Goal: Information Seeking & Learning: Find specific fact

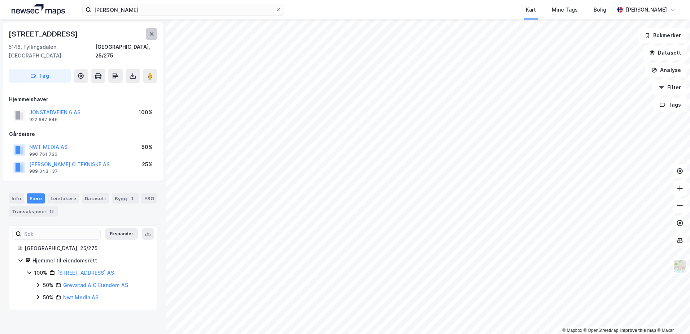
click at [151, 31] on button at bounding box center [152, 34] width 12 height 12
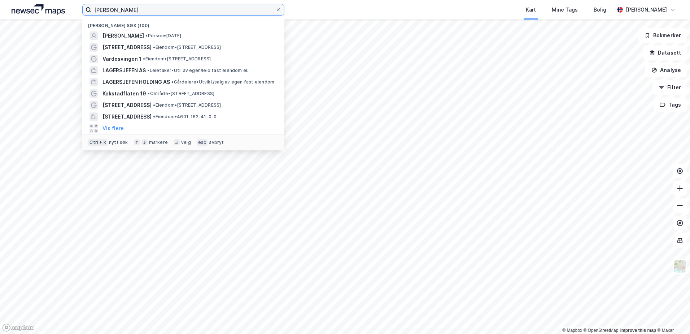
click at [165, 10] on input "[PERSON_NAME]" at bounding box center [183, 9] width 184 height 11
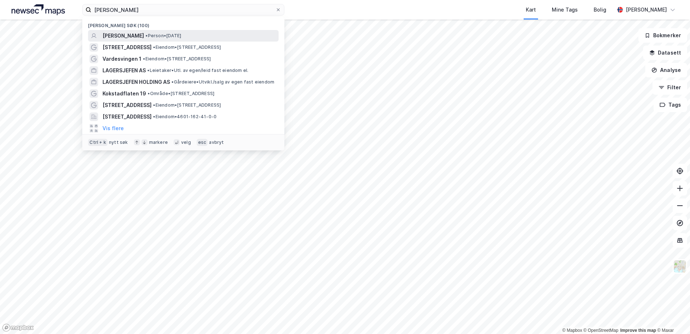
click at [144, 36] on span "[PERSON_NAME]" at bounding box center [124, 35] width 42 height 9
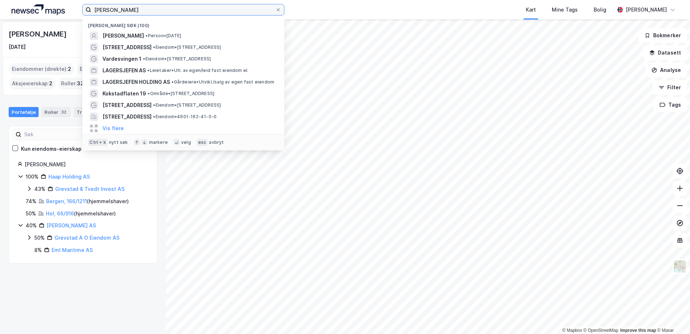
click at [108, 12] on input "[PERSON_NAME]" at bounding box center [183, 9] width 184 height 11
type input "[PERSON_NAME]"
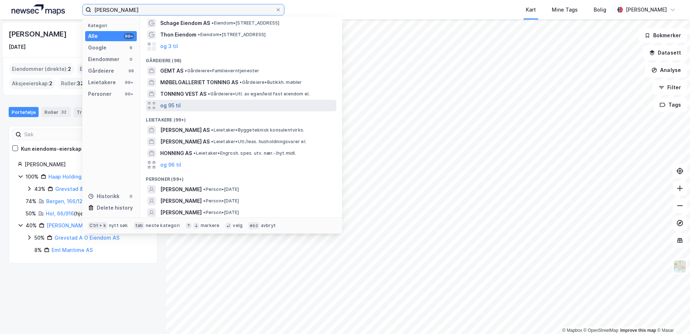
scroll to position [36, 0]
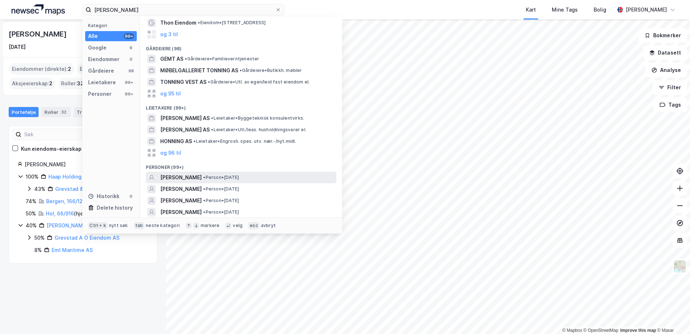
click at [186, 176] on span "[PERSON_NAME]" at bounding box center [181, 177] width 42 height 9
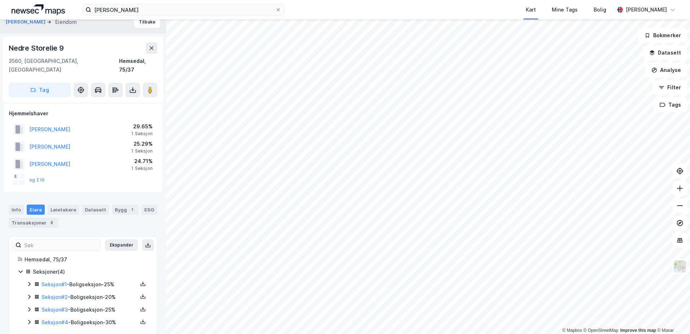
scroll to position [11, 0]
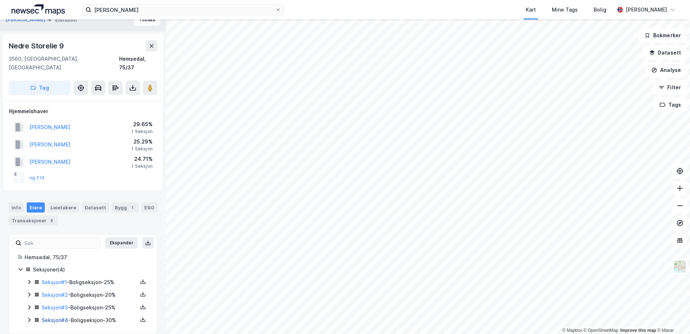
click at [44, 317] on link "Seksjon # 4" at bounding box center [55, 320] width 27 height 6
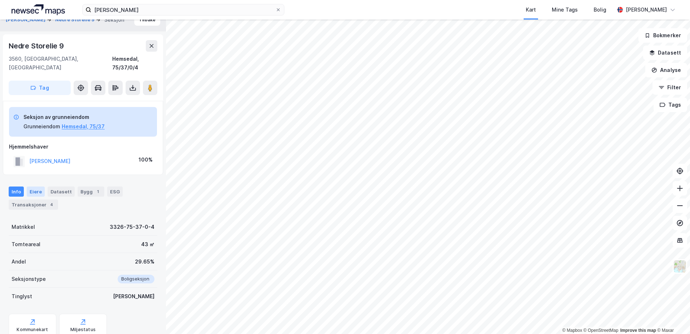
click at [38, 186] on div "Eiere" at bounding box center [36, 191] width 18 height 10
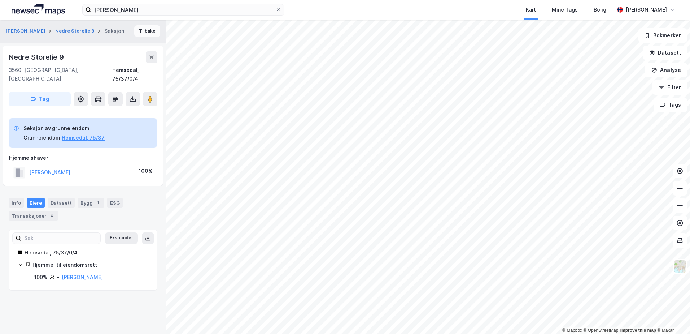
click at [137, 33] on button "Tilbake" at bounding box center [147, 31] width 26 height 12
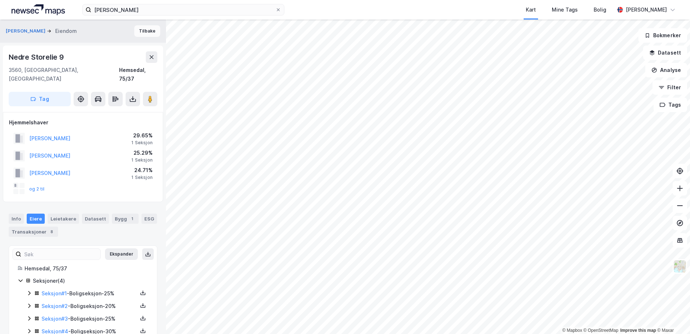
scroll to position [11, 0]
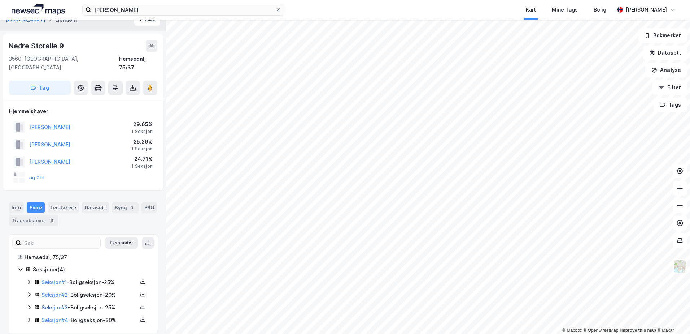
click at [54, 304] on link "Seksjon # 3" at bounding box center [55, 307] width 26 height 6
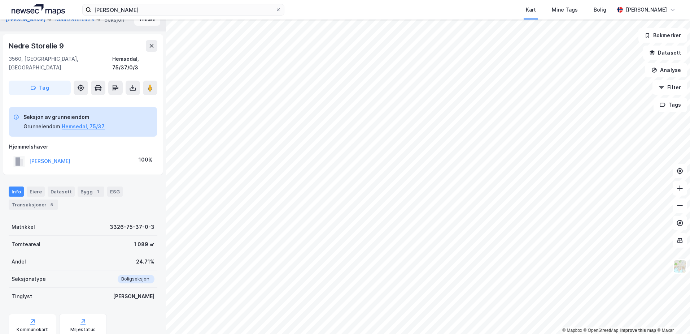
click at [145, 25] on button "Tilbake" at bounding box center [147, 20] width 26 height 12
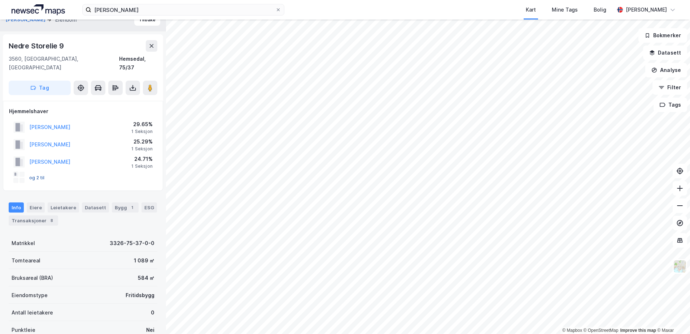
click at [0, 0] on button "og 2 til" at bounding box center [0, 0] width 0 height 0
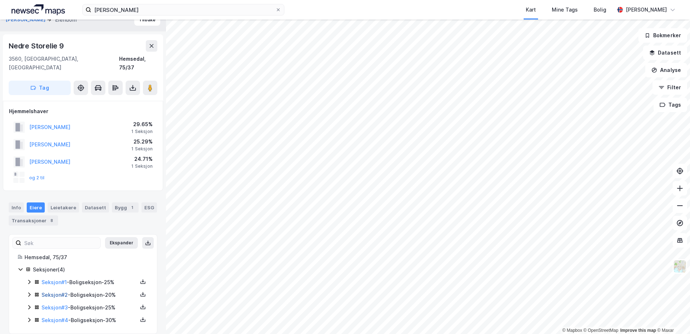
click at [50, 291] on link "Seksjon # 2" at bounding box center [55, 294] width 26 height 6
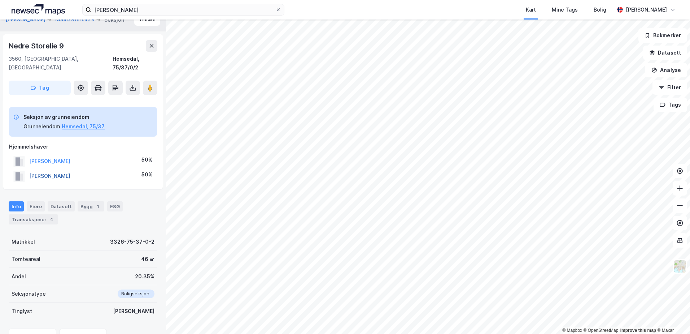
click at [0, 0] on button "[PERSON_NAME]" at bounding box center [0, 0] width 0 height 0
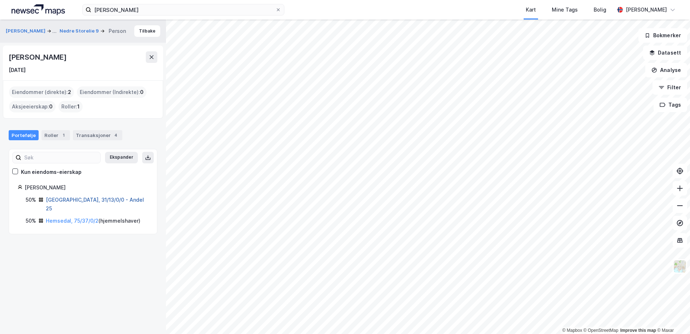
click at [70, 201] on link "[GEOGRAPHIC_DATA], 31/13/0/0 - Andel 25" at bounding box center [95, 203] width 98 height 15
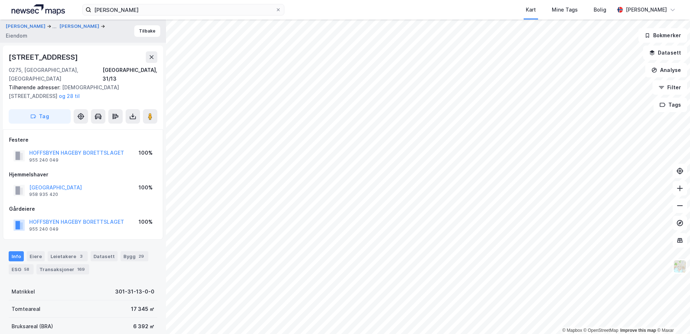
scroll to position [11, 0]
